Goal: Find contact information: Find contact information

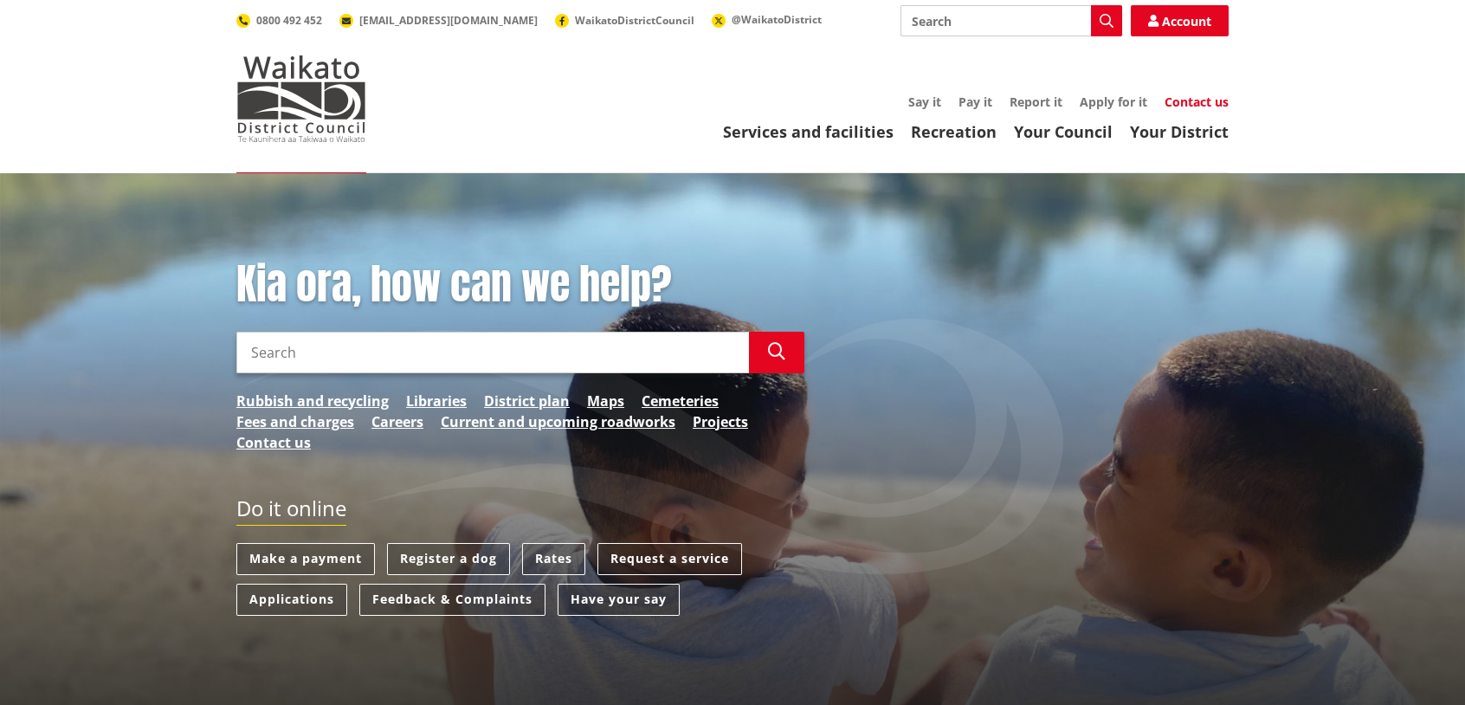
click at [1193, 107] on link "Contact us" at bounding box center [1197, 102] width 64 height 16
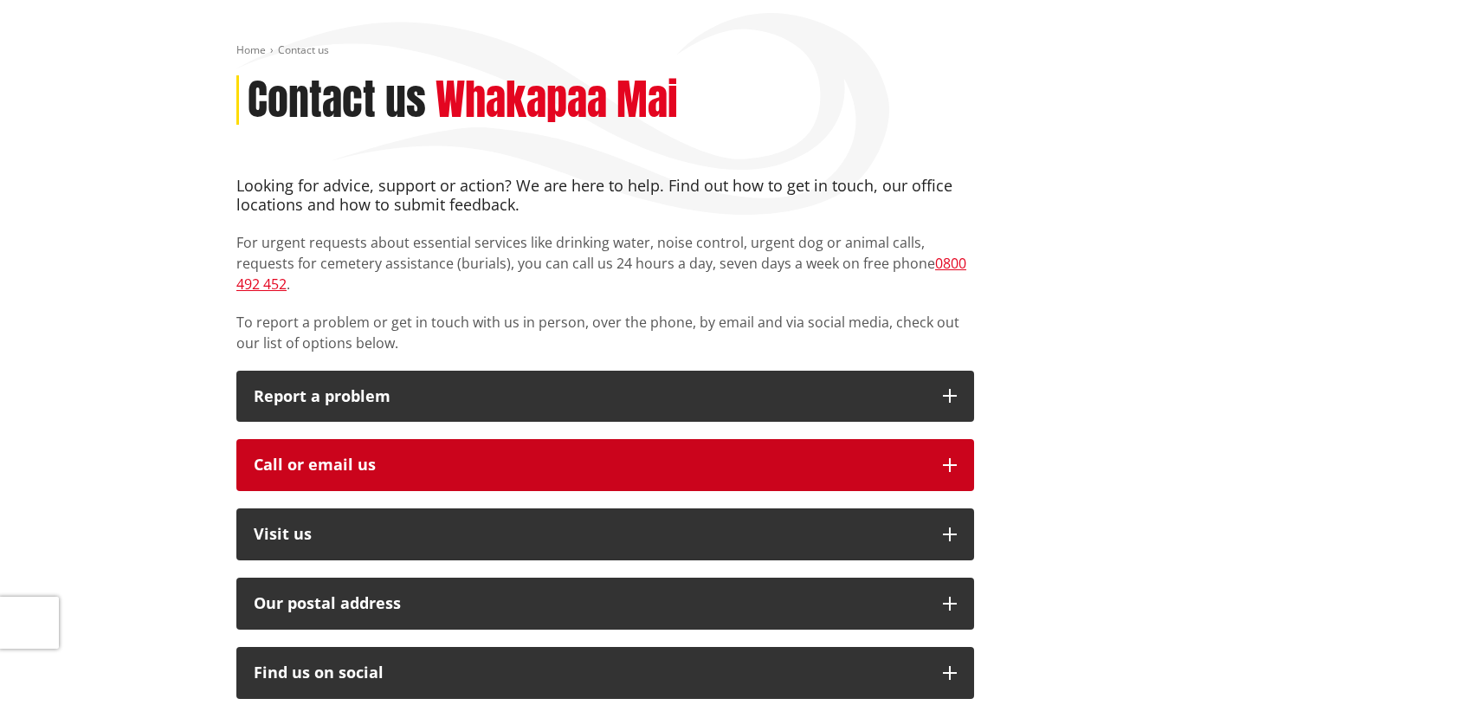
scroll to position [260, 0]
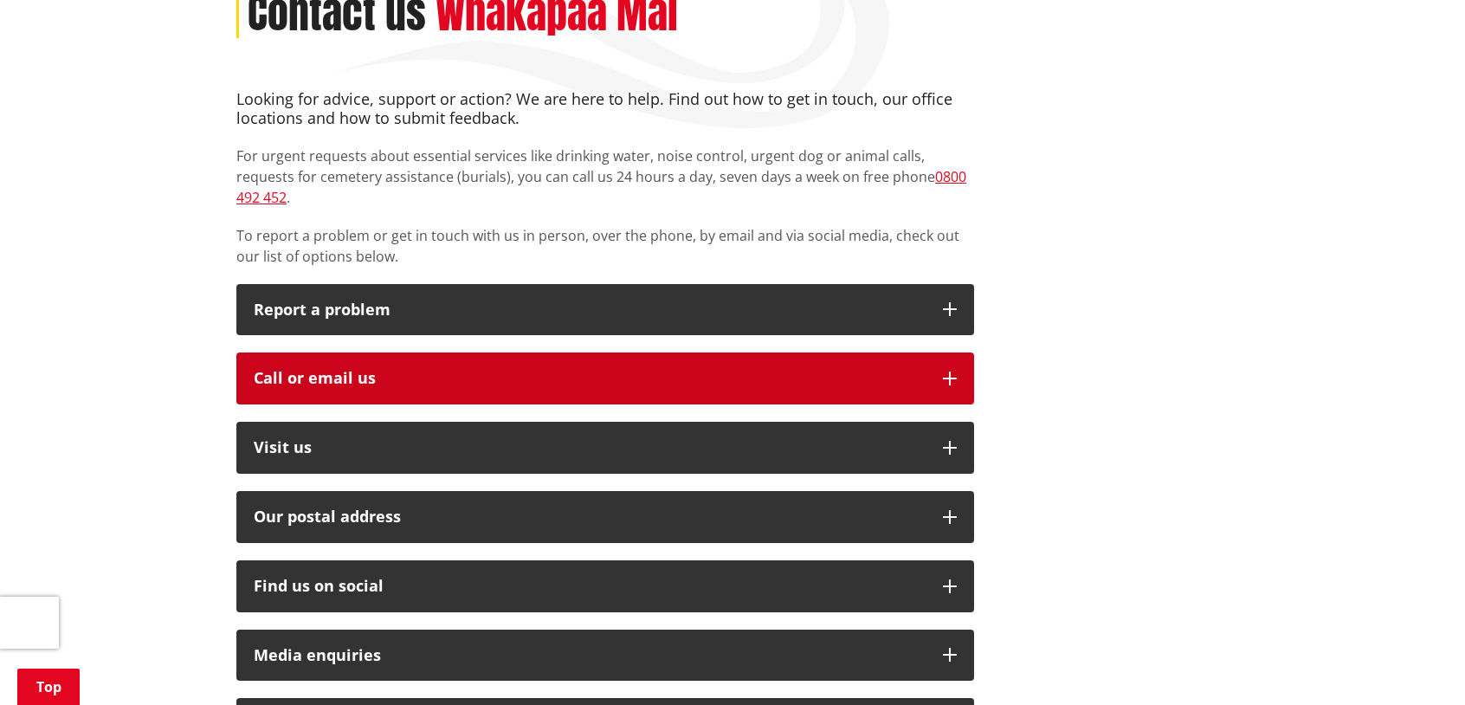
click at [949, 372] on icon "button" at bounding box center [950, 379] width 14 height 14
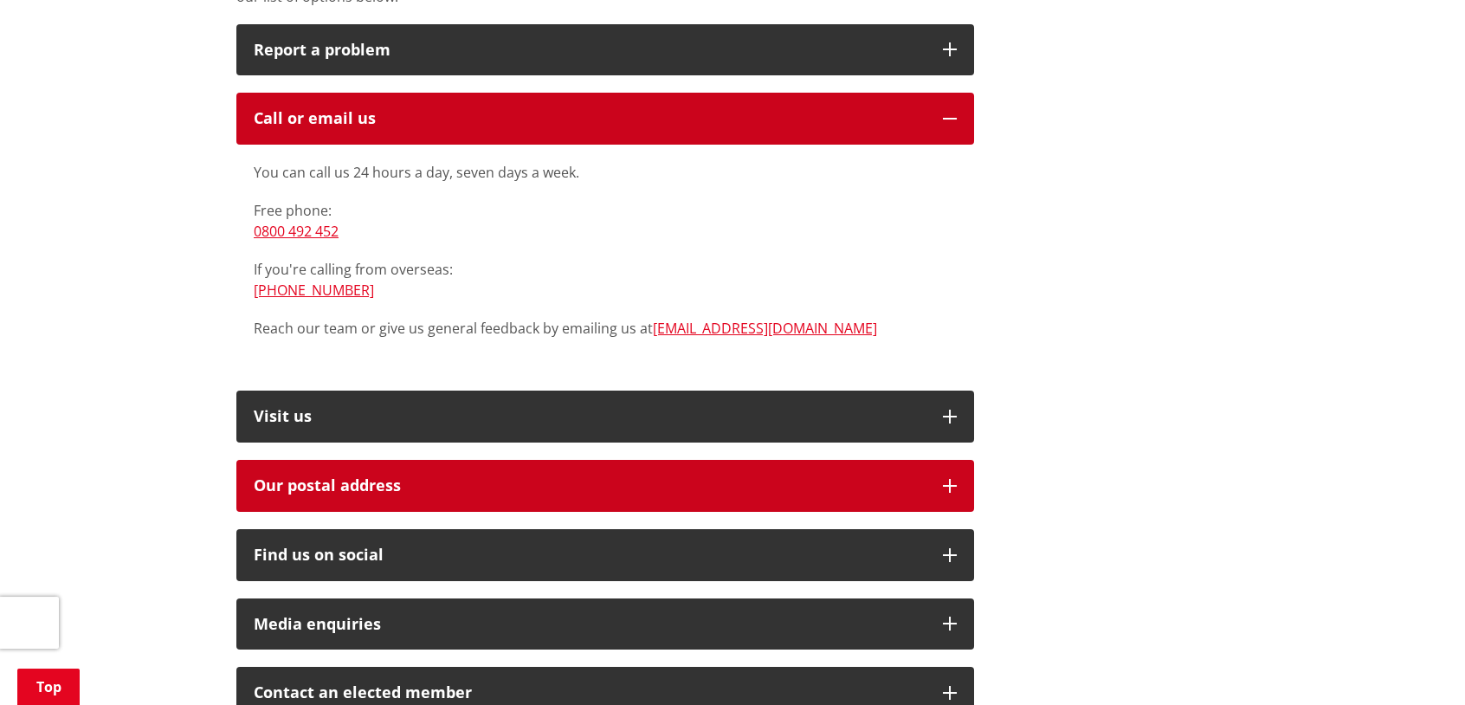
scroll to position [606, 0]
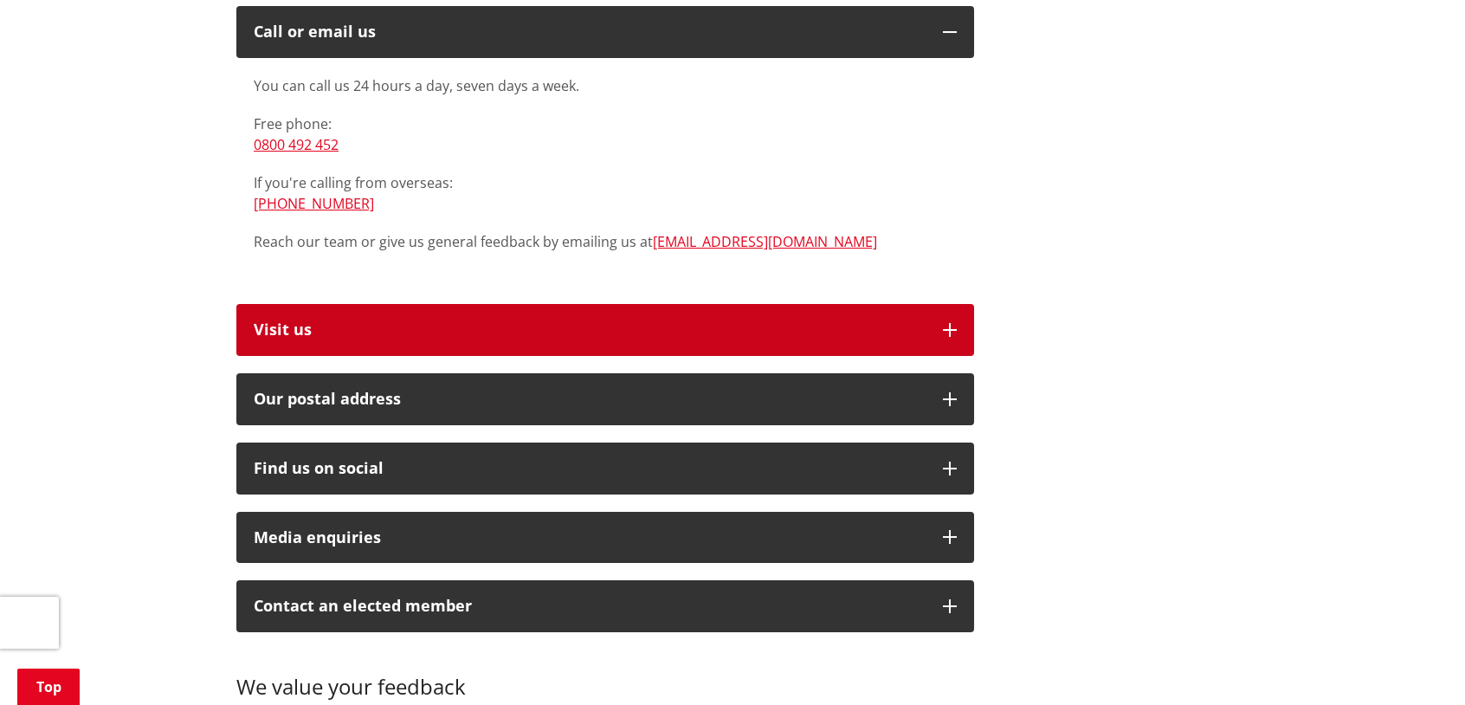
click at [943, 323] on icon "button" at bounding box center [950, 330] width 14 height 14
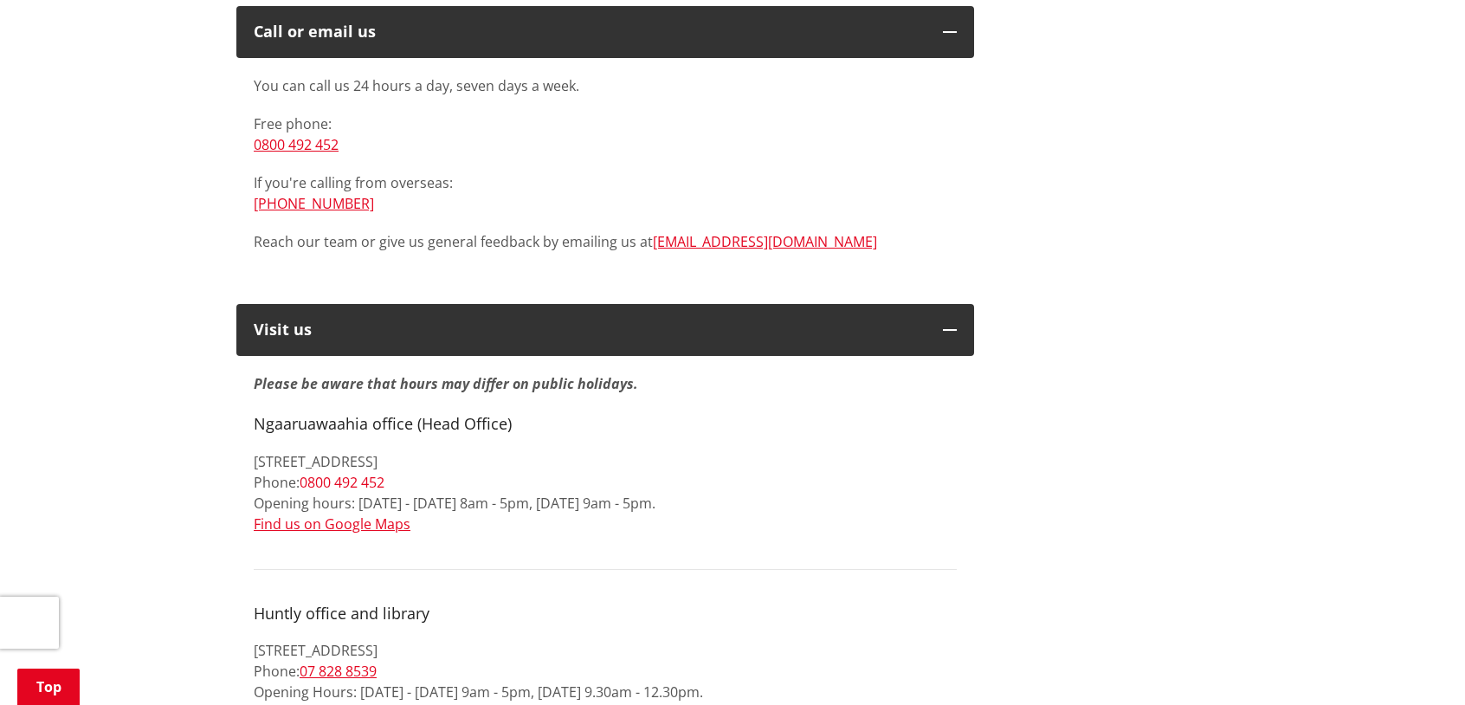
click at [357, 473] on link "0800 492 452" at bounding box center [342, 482] width 85 height 19
click at [329, 473] on link "0800 492 452" at bounding box center [342, 482] width 85 height 19
click at [413, 255] on div "You can call us 24 hours a day, seven days a week. Free phone: [PHONE_NUMBER] I…" at bounding box center [605, 172] width 738 height 229
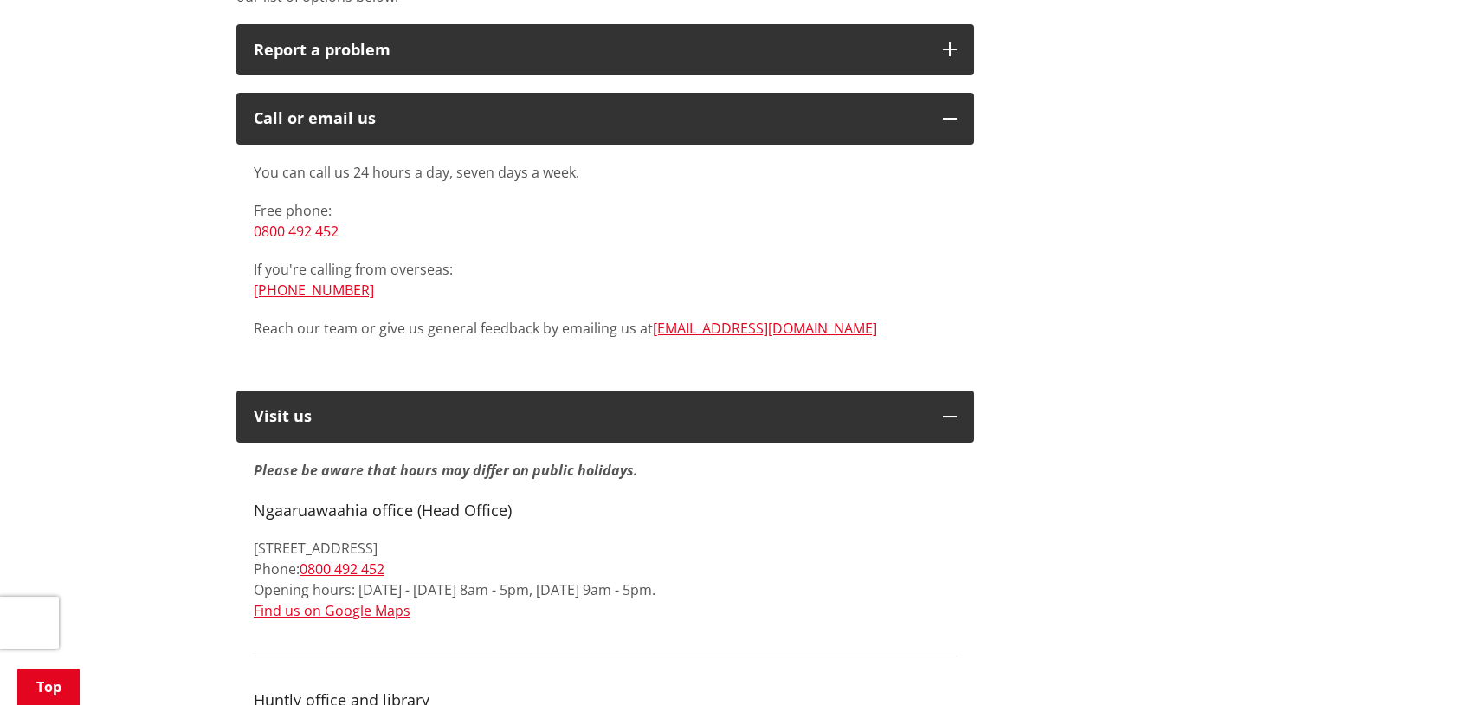
click at [330, 222] on link "0800 492 452" at bounding box center [296, 231] width 85 height 19
click at [545, 514] on div "Ngaaruawaahia office (Head Office) [STREET_ADDRESS] Phone: [PHONE_NUMBER] Openi…" at bounding box center [605, 561] width 703 height 120
